Goal: Information Seeking & Learning: Learn about a topic

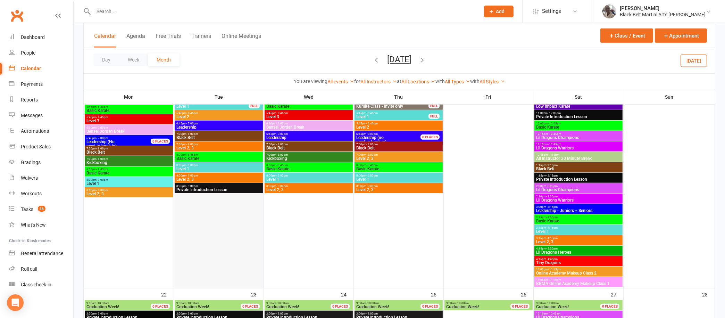
scroll to position [731, 0]
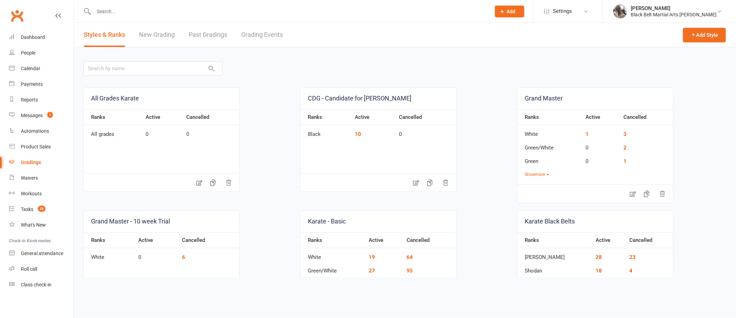
click at [140, 10] on input "text" at bounding box center [289, 12] width 394 height 10
type input "n"
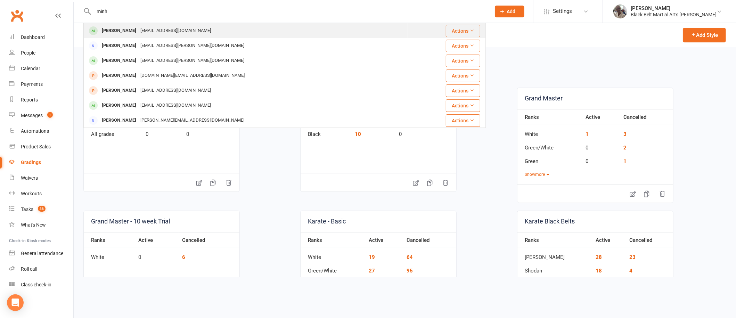
type input "minh"
click at [138, 29] on div "hoangducmai@yahoo.com" at bounding box center [175, 31] width 75 height 10
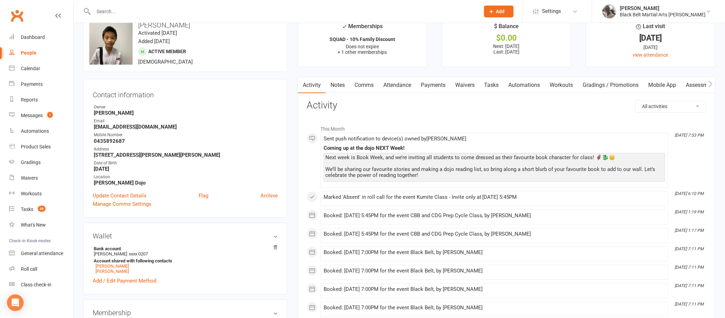
scroll to position [18, 0]
click at [397, 82] on link "Attendance" at bounding box center [398, 84] width 38 height 16
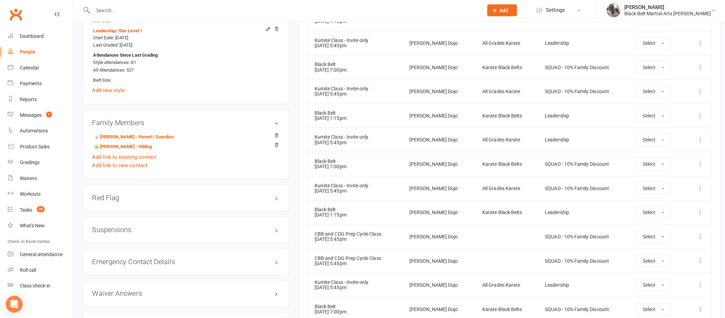
scroll to position [672, 0]
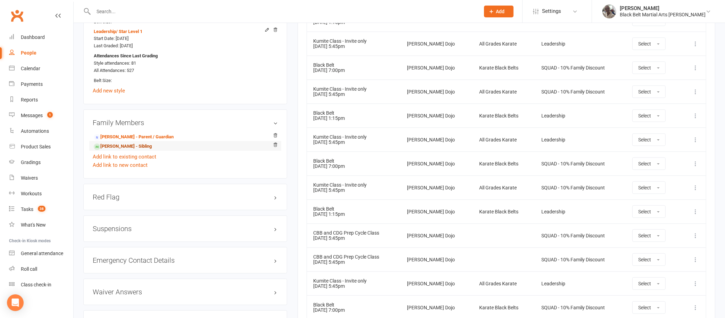
click at [128, 144] on link "Becky Mai - Sibling" at bounding box center [123, 146] width 58 height 7
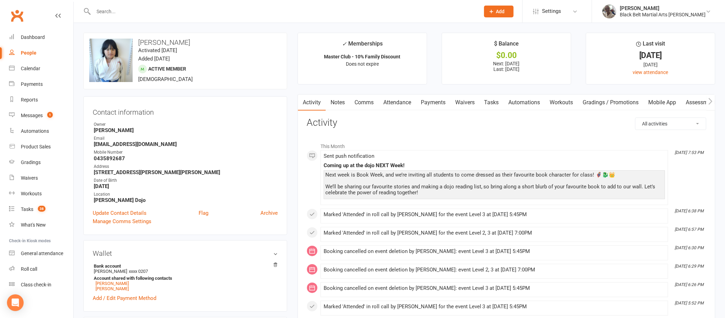
click at [397, 99] on link "Attendance" at bounding box center [398, 102] width 38 height 16
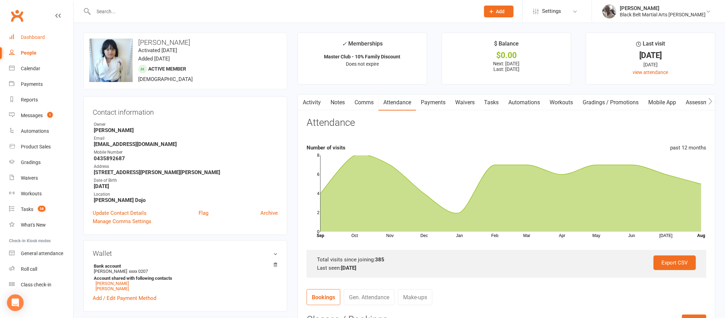
click at [34, 36] on div "Dashboard" at bounding box center [33, 37] width 24 height 6
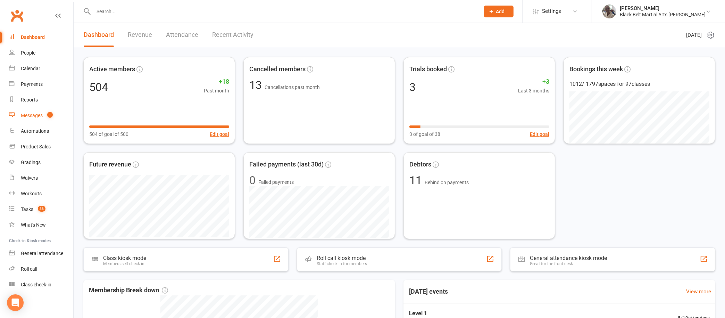
click at [31, 115] on div "Messages" at bounding box center [32, 116] width 22 height 6
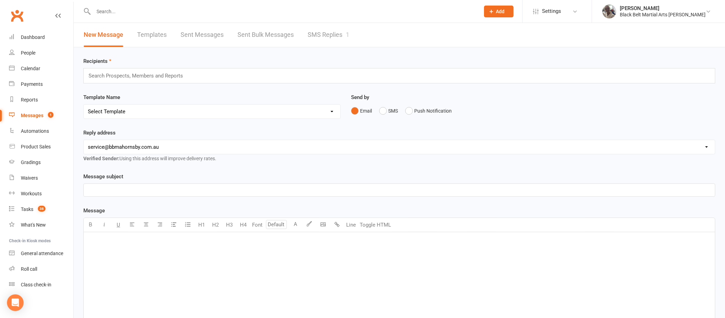
click at [321, 33] on link "SMS Replies 1" at bounding box center [329, 35] width 42 height 24
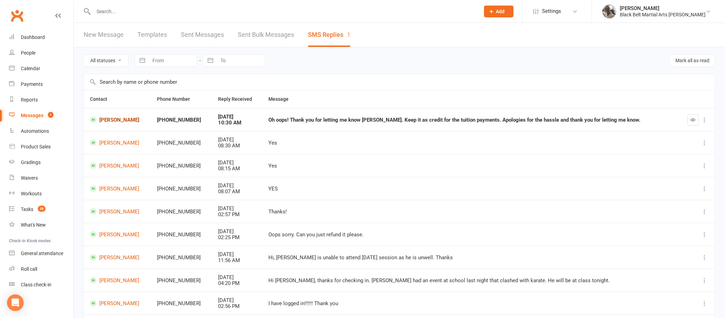
click at [127, 116] on link "Kyle Hammer" at bounding box center [117, 119] width 55 height 7
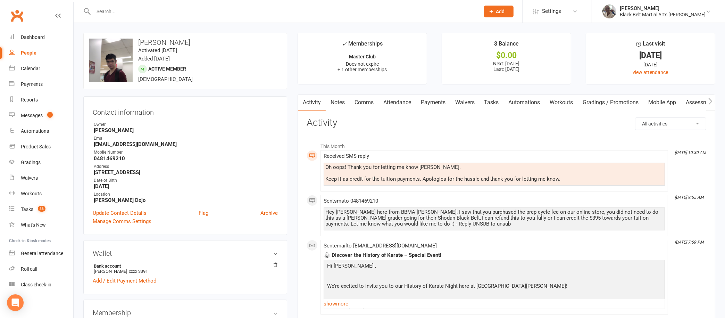
scroll to position [1, 0]
click at [36, 114] on div "Messages" at bounding box center [32, 116] width 22 height 6
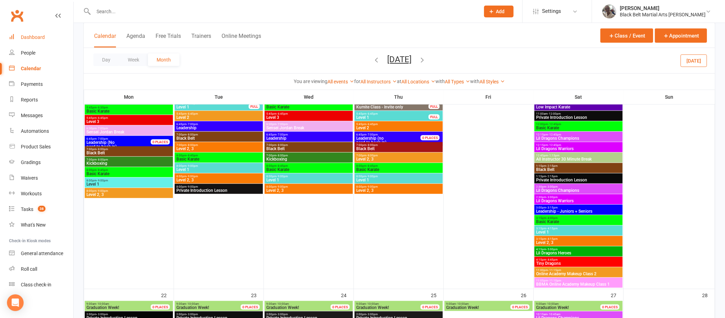
click at [34, 36] on div "Dashboard" at bounding box center [33, 37] width 24 height 6
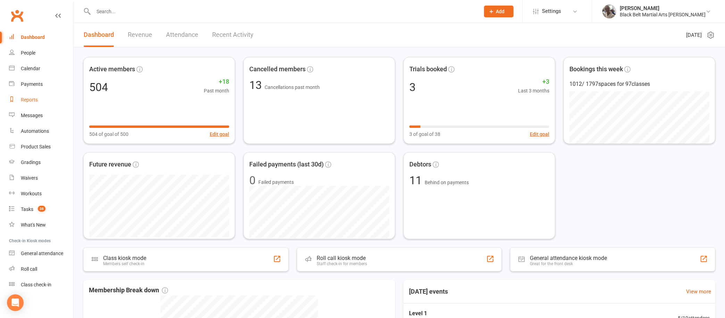
click at [31, 93] on link "Reports" at bounding box center [41, 100] width 64 height 16
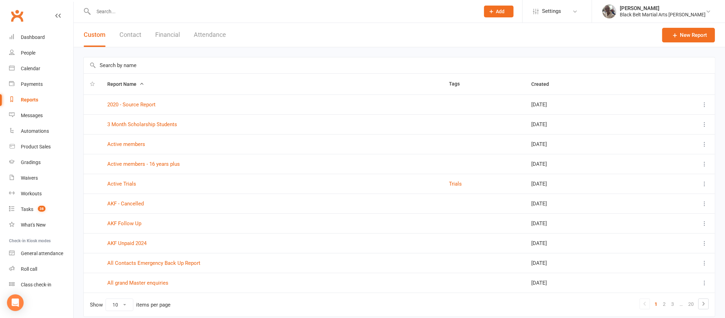
click at [137, 29] on button "Contact" at bounding box center [130, 35] width 22 height 24
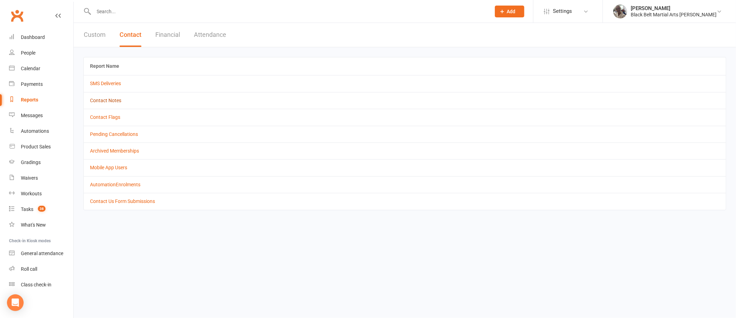
click at [117, 101] on link "Contact Notes" at bounding box center [105, 101] width 31 height 6
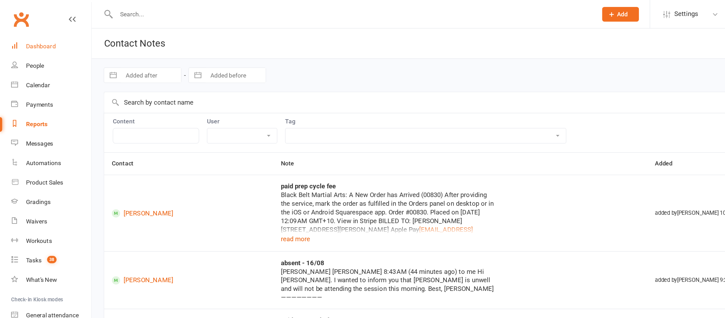
click at [34, 41] on link "Dashboard" at bounding box center [41, 38] width 64 height 16
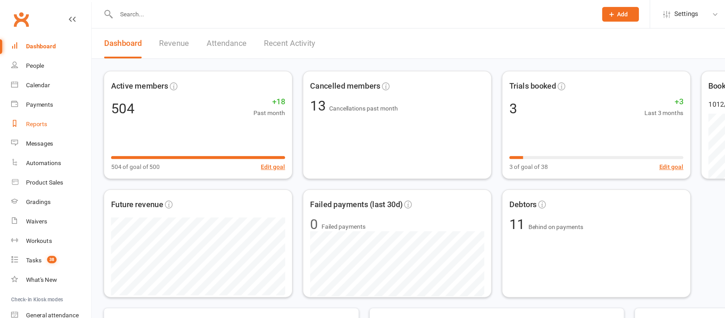
click at [38, 100] on link "Reports" at bounding box center [41, 100] width 64 height 16
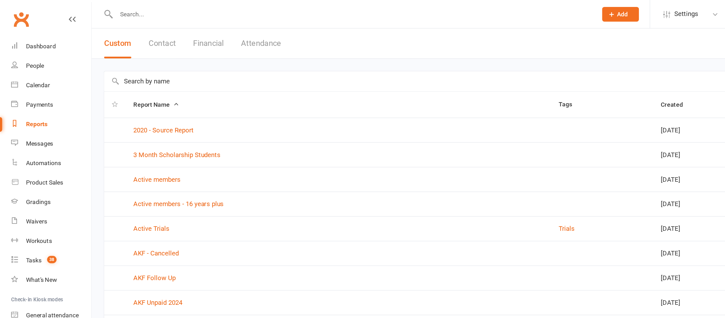
click at [127, 34] on button "Contact" at bounding box center [130, 35] width 22 height 24
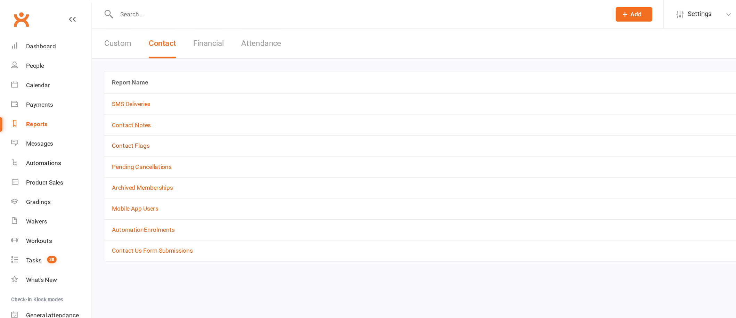
click at [110, 117] on link "Contact Flags" at bounding box center [105, 117] width 30 height 6
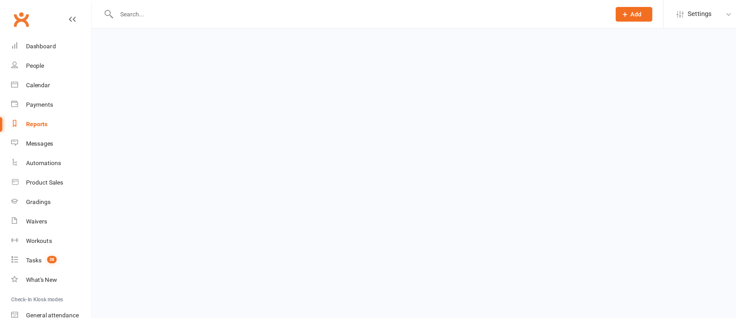
select select "active_only"
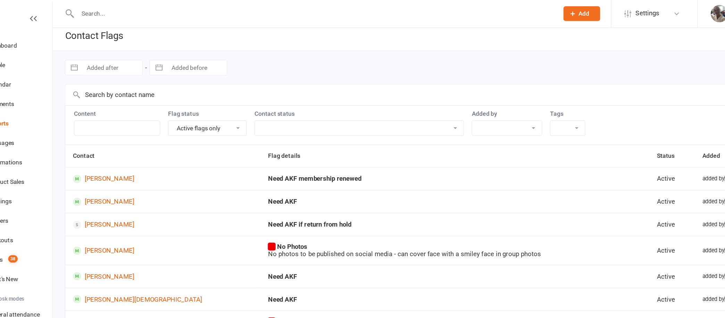
scroll to position [6, 0]
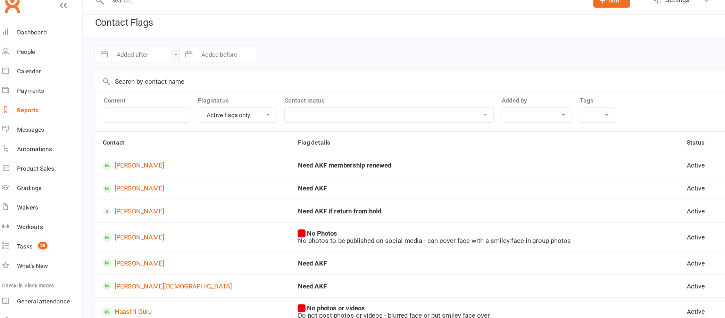
click at [225, 100] on select "Active flags only Dismissed flags only" at bounding box center [198, 104] width 63 height 12
click at [34, 95] on link "Reports" at bounding box center [41, 100] width 64 height 16
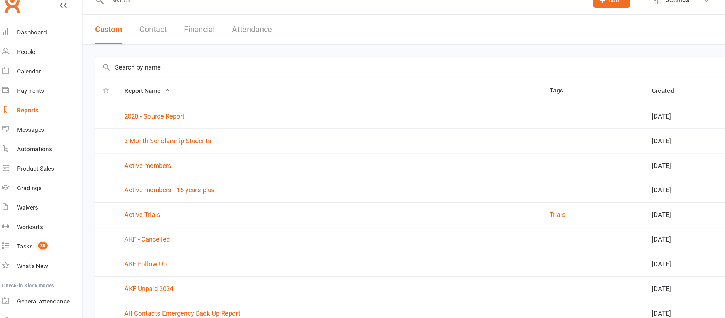
click at [133, 29] on button "Contact" at bounding box center [130, 35] width 22 height 24
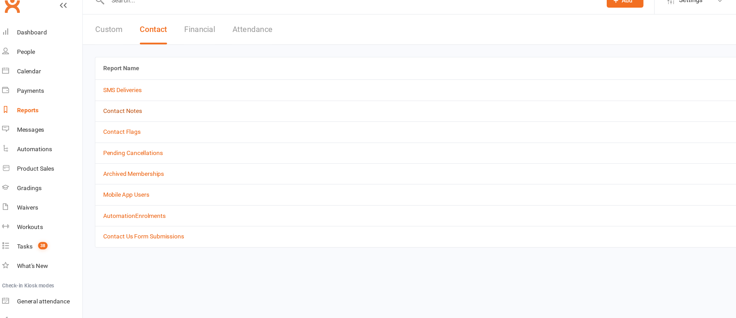
click at [114, 99] on link "Contact Notes" at bounding box center [105, 101] width 31 height 6
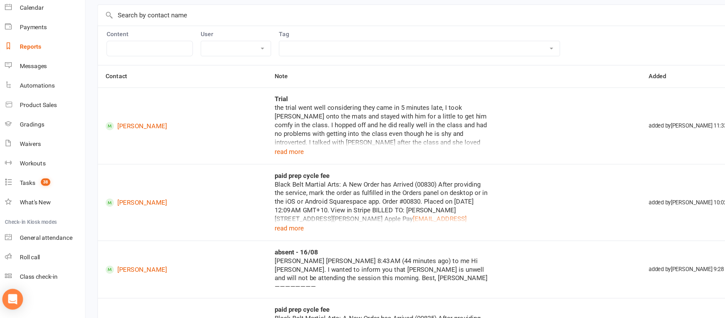
scroll to position [8, 0]
click at [237, 177] on div "the trial went well considering they came in 5 minutes late, I took Ethan onto …" at bounding box center [313, 162] width 174 height 35
click at [234, 184] on button "read more" at bounding box center [238, 184] width 24 height 8
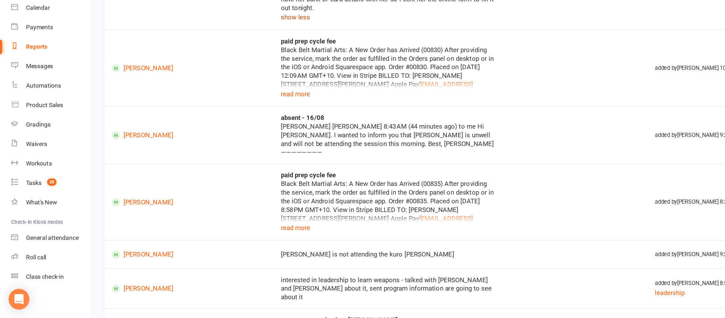
scroll to position [164, 0]
click at [242, 134] on button "read more" at bounding box center [238, 138] width 24 height 8
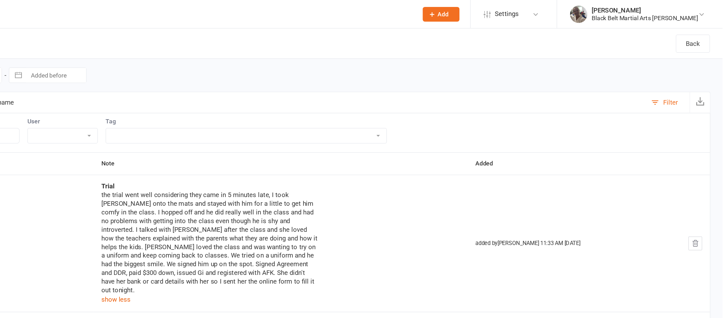
scroll to position [0, 0]
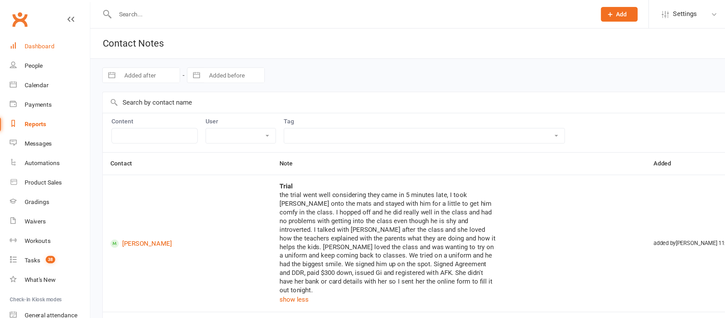
click at [28, 42] on link "Dashboard" at bounding box center [41, 38] width 64 height 16
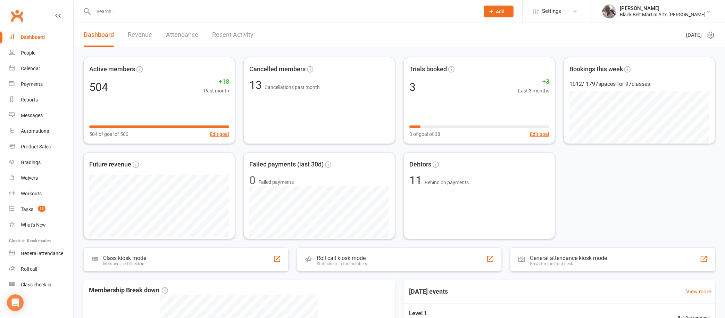
click at [148, 29] on link "Revenue" at bounding box center [140, 35] width 24 height 24
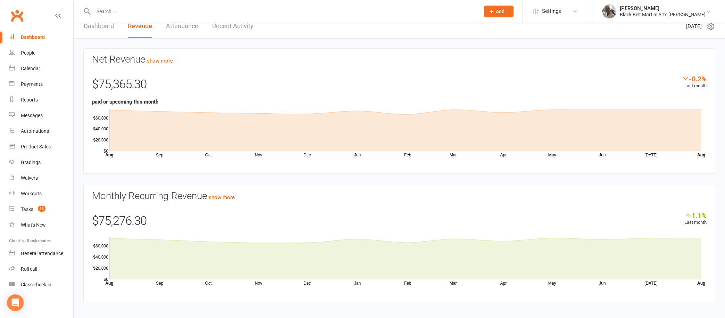
scroll to position [8, 0]
click at [33, 94] on link "Reports" at bounding box center [41, 100] width 64 height 16
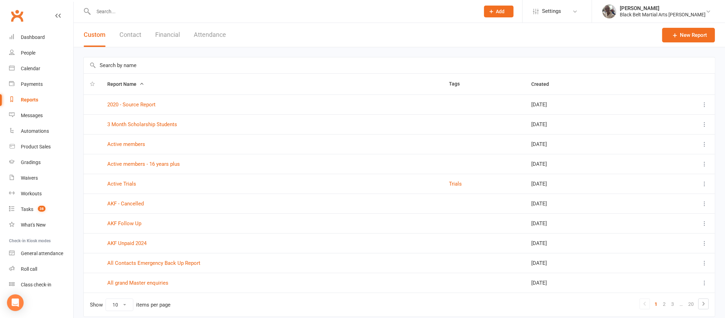
click at [140, 29] on button "Contact" at bounding box center [130, 35] width 22 height 24
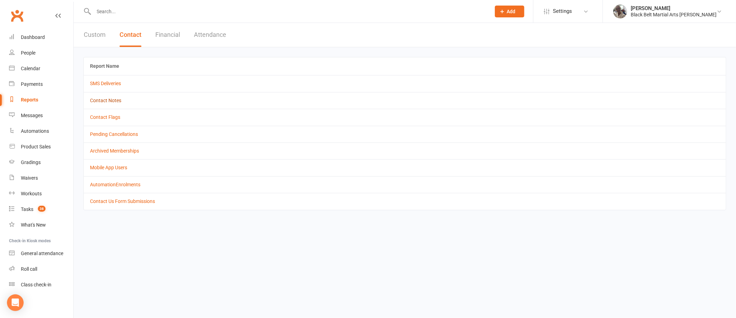
click at [118, 98] on link "Contact Notes" at bounding box center [105, 101] width 31 height 6
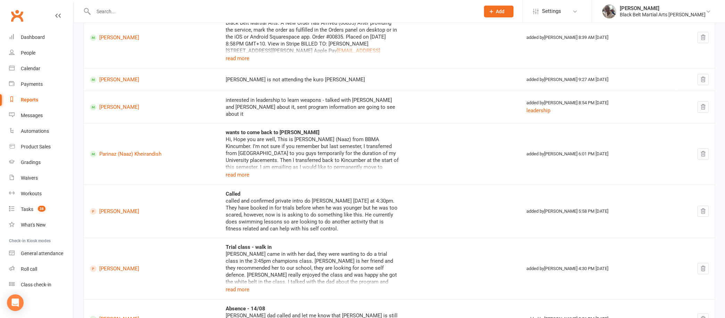
scroll to position [302, 0]
click at [240, 172] on button "read more" at bounding box center [238, 176] width 24 height 8
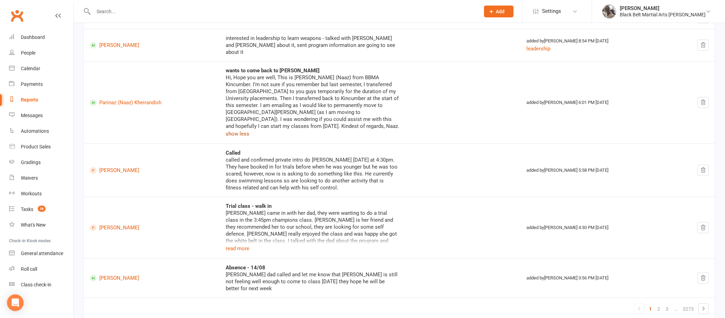
scroll to position [364, 0]
click at [658, 305] on link "2" at bounding box center [659, 310] width 8 height 10
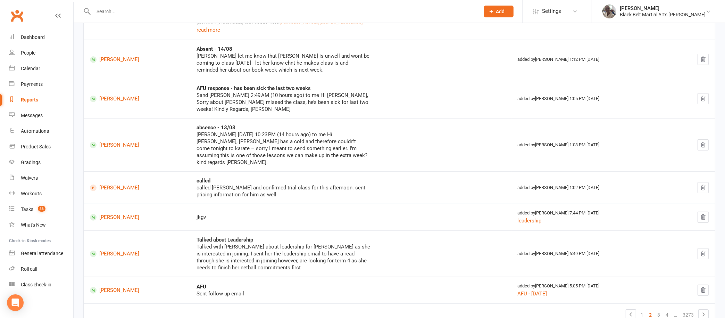
scroll to position [0, 0]
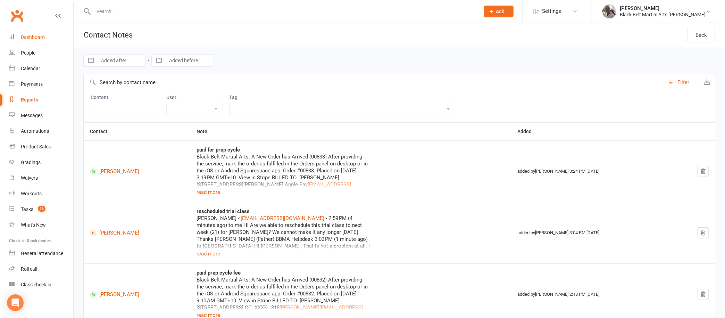
click at [33, 36] on div "Dashboard" at bounding box center [33, 37] width 24 height 6
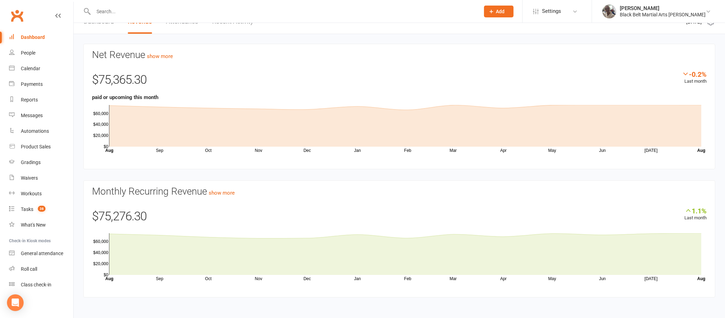
scroll to position [12, 0]
click at [33, 116] on div "Messages" at bounding box center [32, 116] width 22 height 6
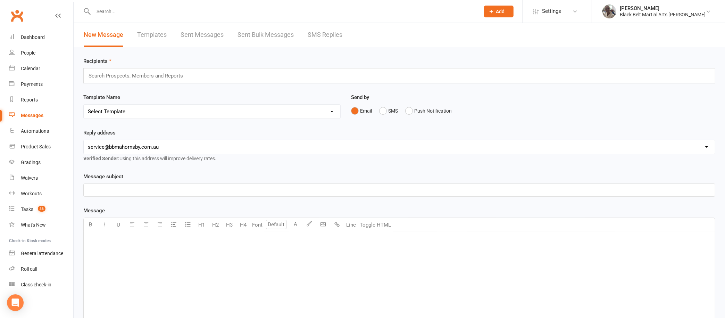
click at [213, 33] on link "Sent Messages" at bounding box center [202, 35] width 43 height 24
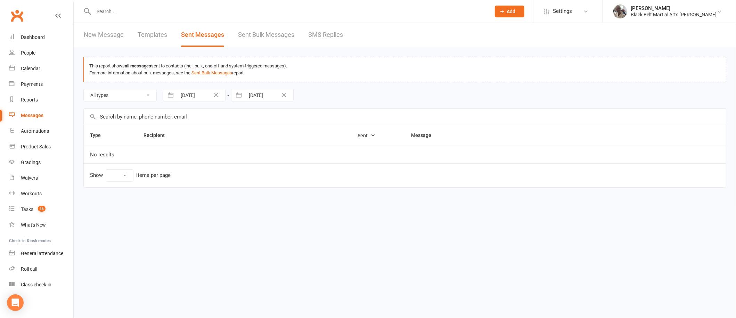
select select "10"
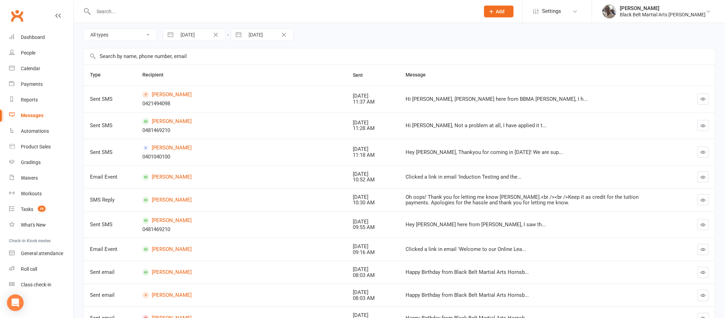
scroll to position [60, 0]
click at [179, 177] on link "Nicodem Sikanyika" at bounding box center [241, 177] width 198 height 7
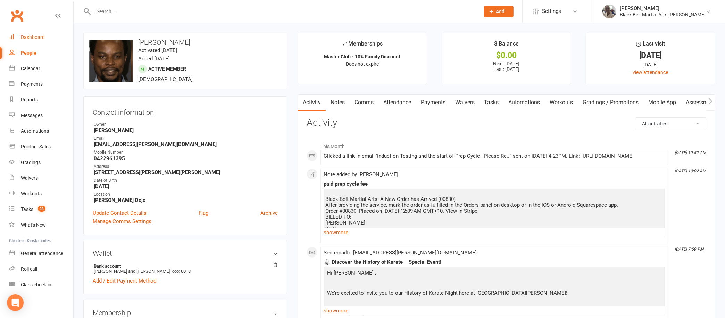
click at [42, 34] on div "Dashboard" at bounding box center [33, 37] width 24 height 6
